Goal: Obtain resource: Obtain resource

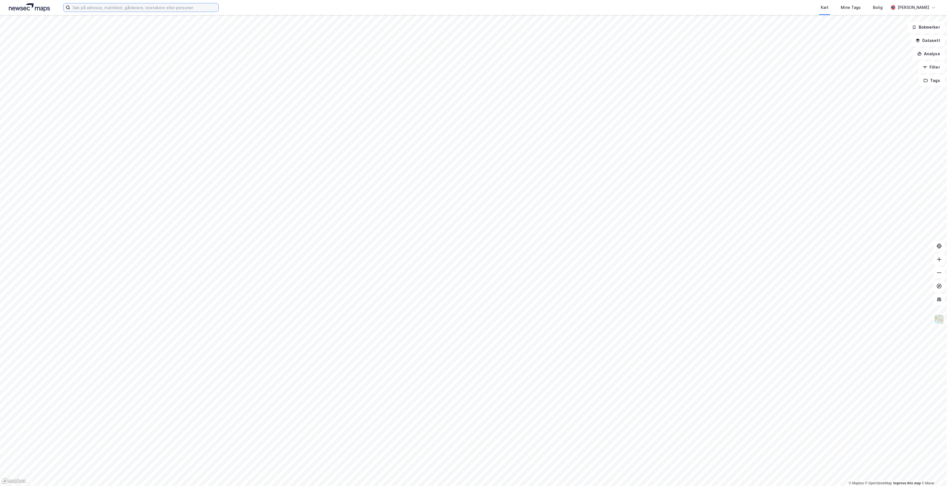
click at [170, 7] on input at bounding box center [144, 7] width 148 height 8
type input "furstveien"
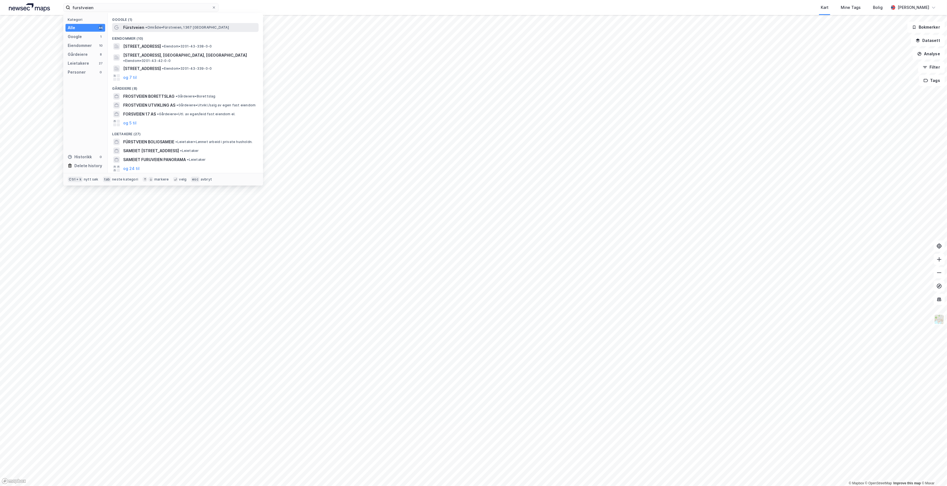
click at [161, 29] on span "• Område • Fürstveien, 1367 [GEOGRAPHIC_DATA]" at bounding box center [186, 27] width 83 height 4
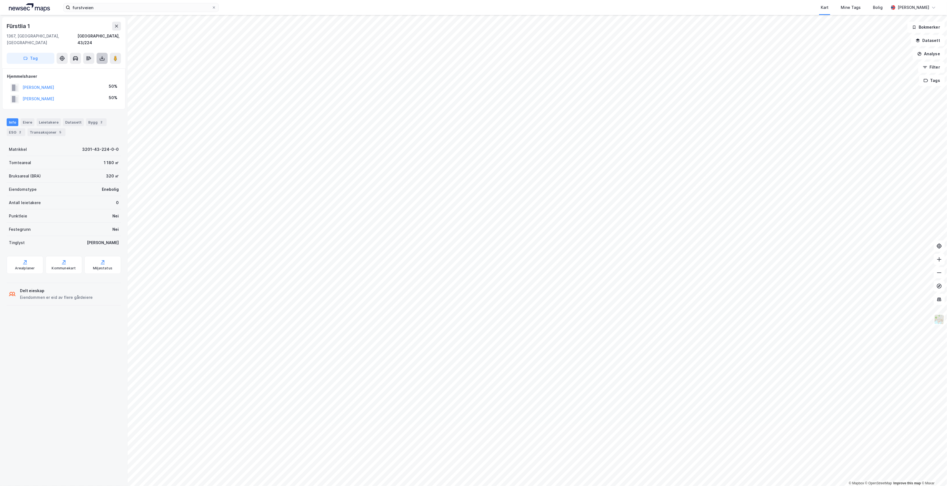
click at [105, 53] on button at bounding box center [102, 58] width 11 height 11
click at [90, 67] on div "Last ned grunnbok" at bounding box center [75, 69] width 32 height 4
click at [17, 128] on div "ESG 1" at bounding box center [16, 132] width 19 height 8
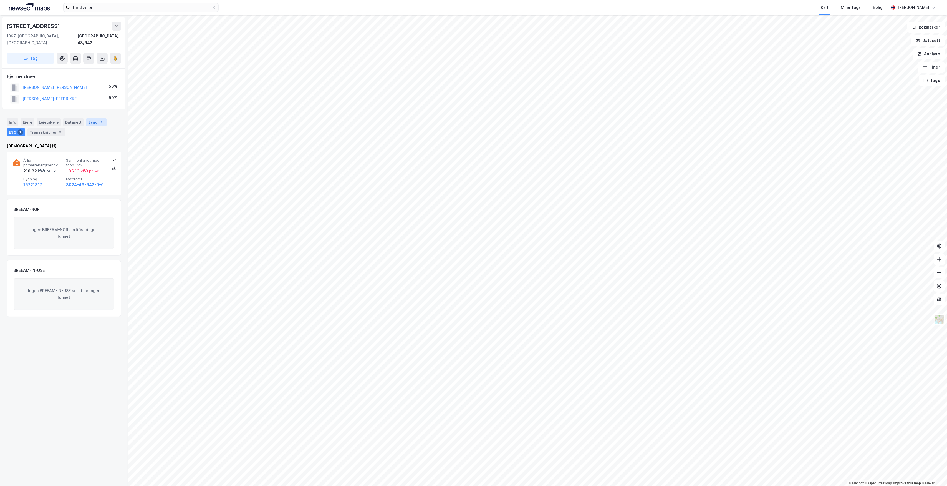
click at [86, 118] on div "Bygg 1" at bounding box center [96, 122] width 21 height 8
click at [100, 53] on button at bounding box center [102, 58] width 11 height 11
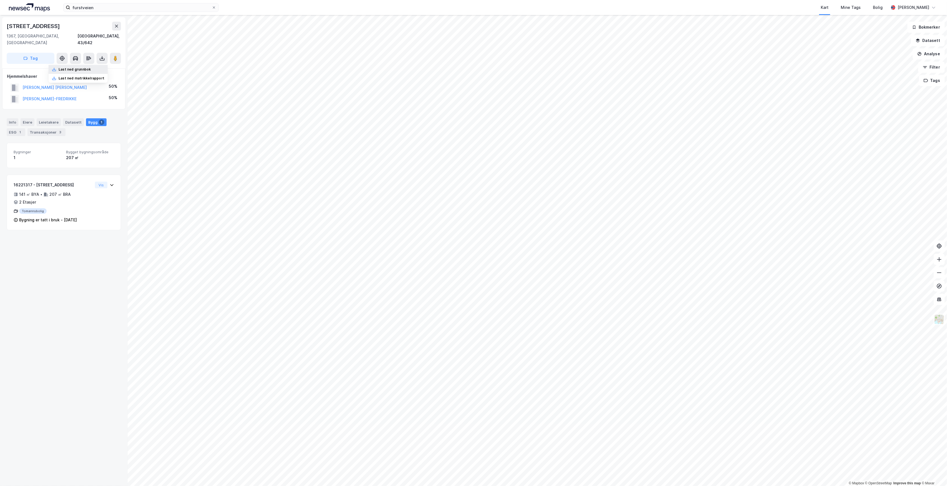
click at [89, 67] on div "Last ned grunnbok" at bounding box center [75, 69] width 32 height 4
